Goal: Find specific page/section: Find specific page/section

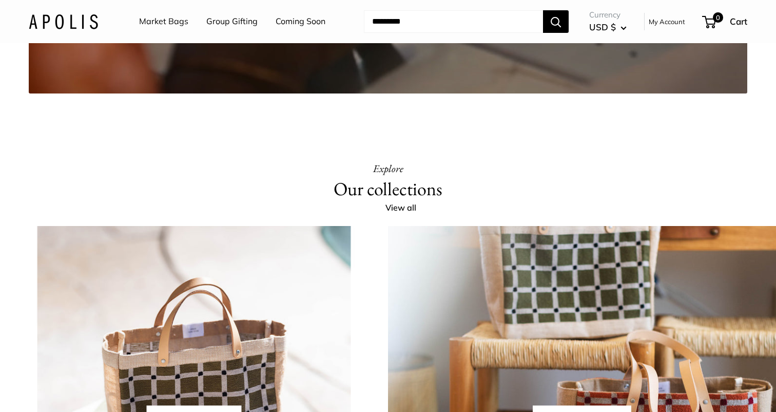
scroll to position [1970, 0]
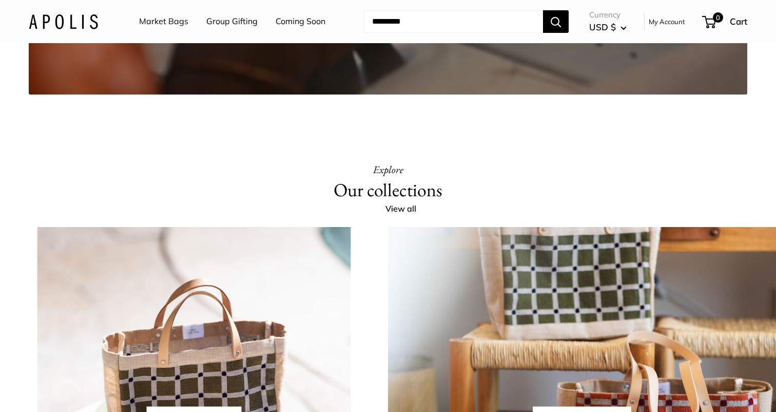
copy h1 "Our Impact"
drag, startPoint x: 318, startPoint y: 126, endPoint x: 460, endPoint y: 138, distance: 142.7
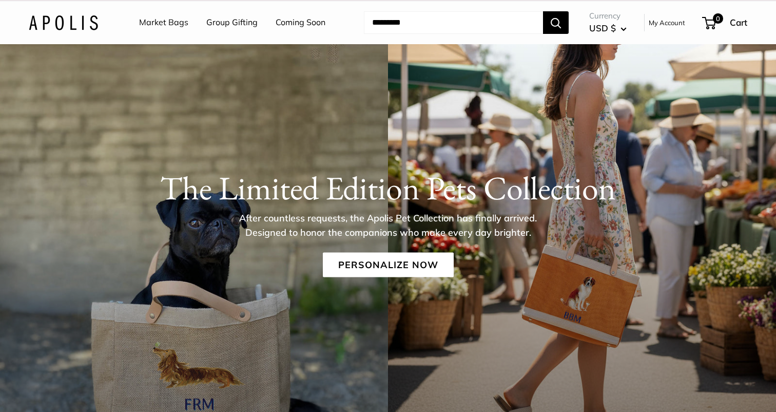
scroll to position [2, 0]
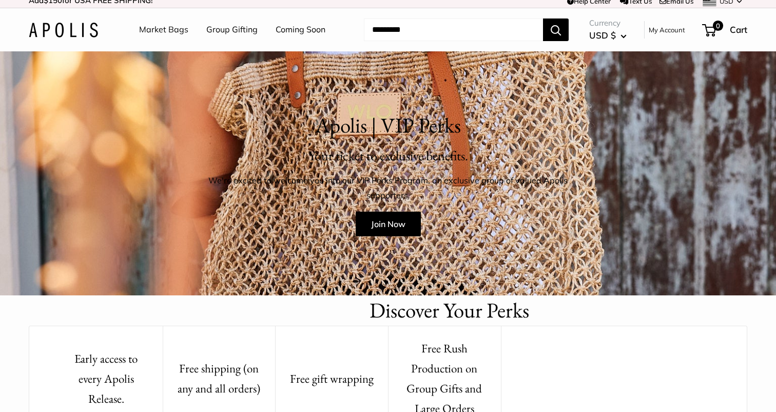
scroll to position [1, 0]
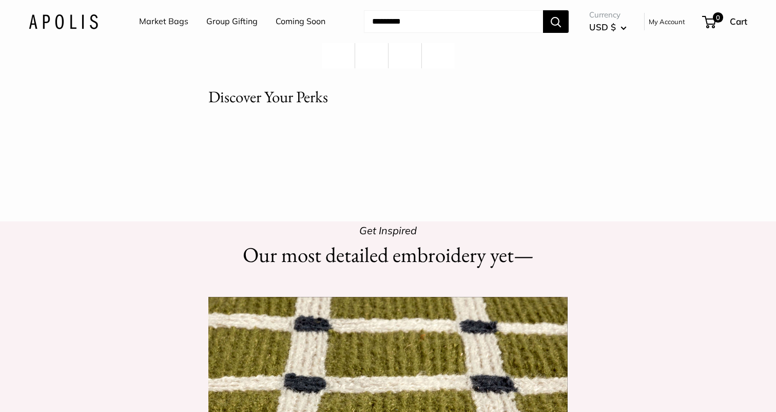
scroll to position [90, 0]
